Goal: Task Accomplishment & Management: Use online tool/utility

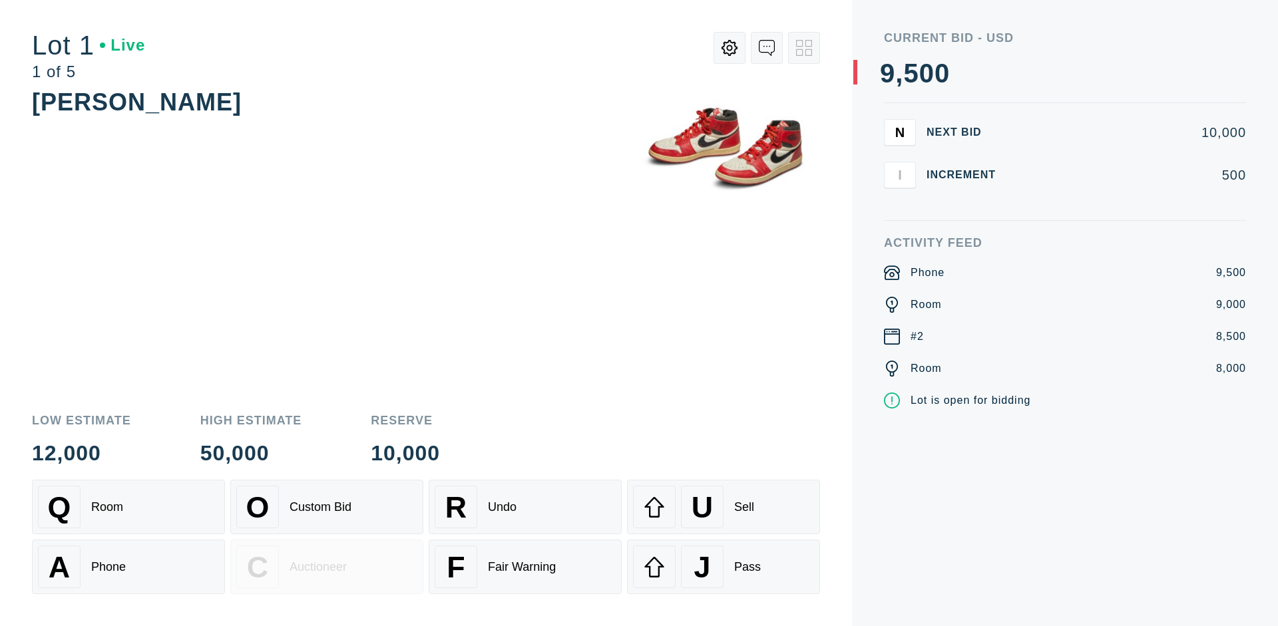
click at [327, 507] on div "Custom Bid" at bounding box center [320, 507] width 62 height 14
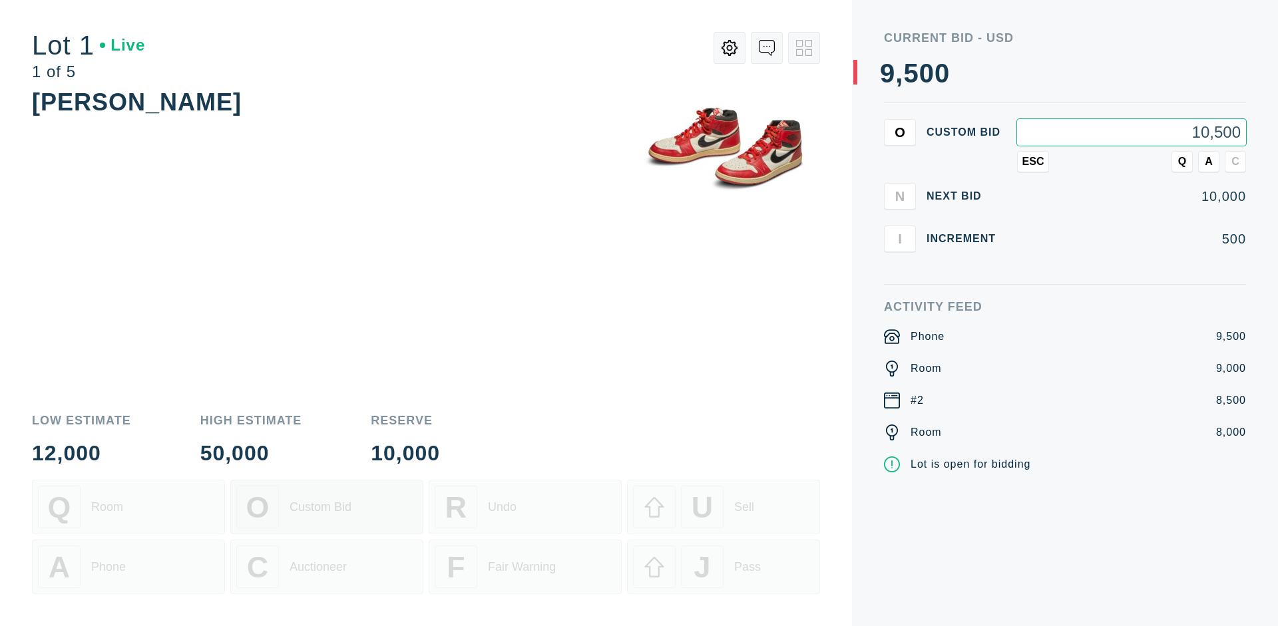
type input "10,500"
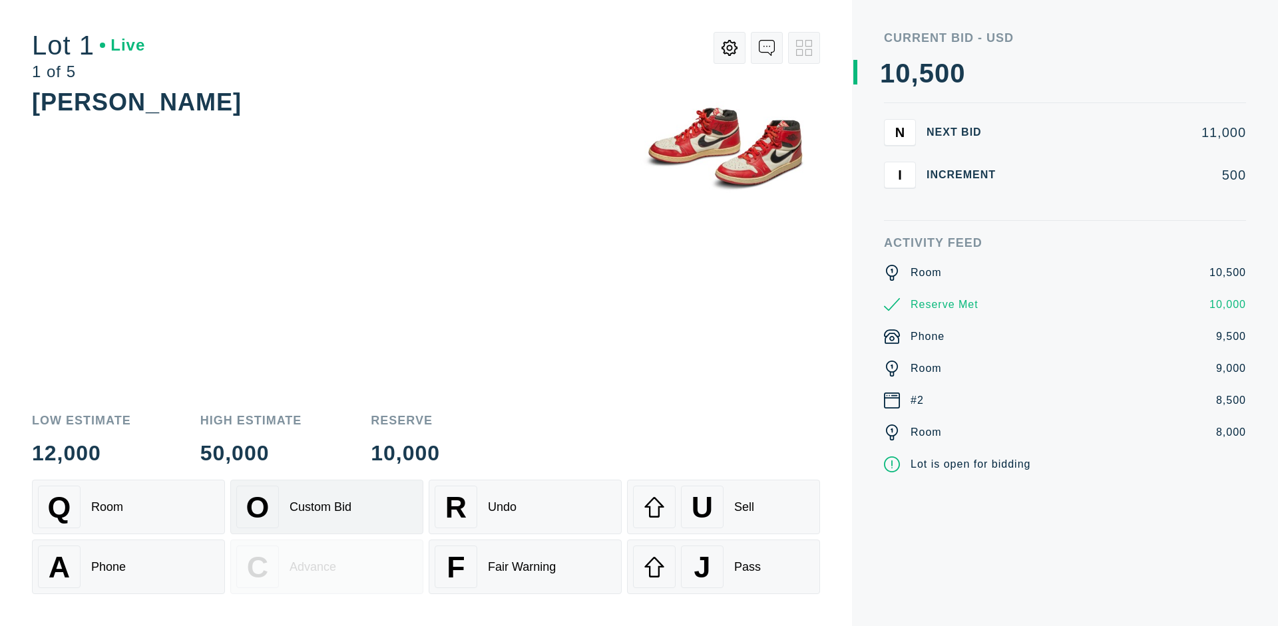
click at [327, 507] on div "Custom Bid" at bounding box center [320, 507] width 62 height 14
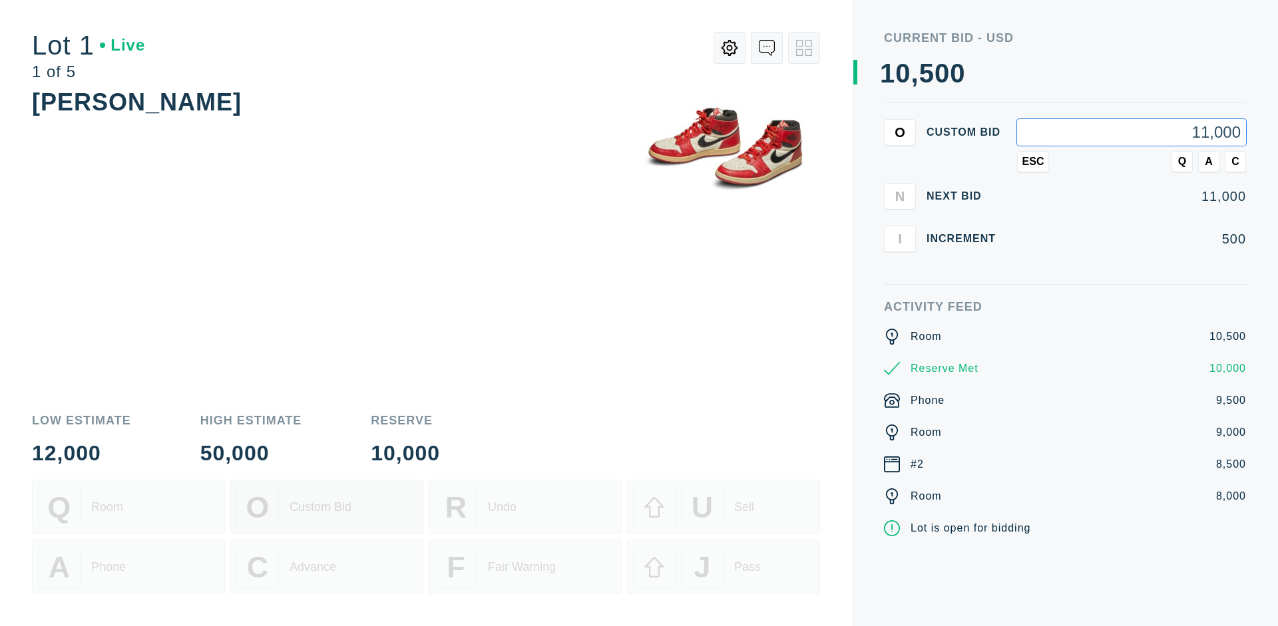
type input "11,000"
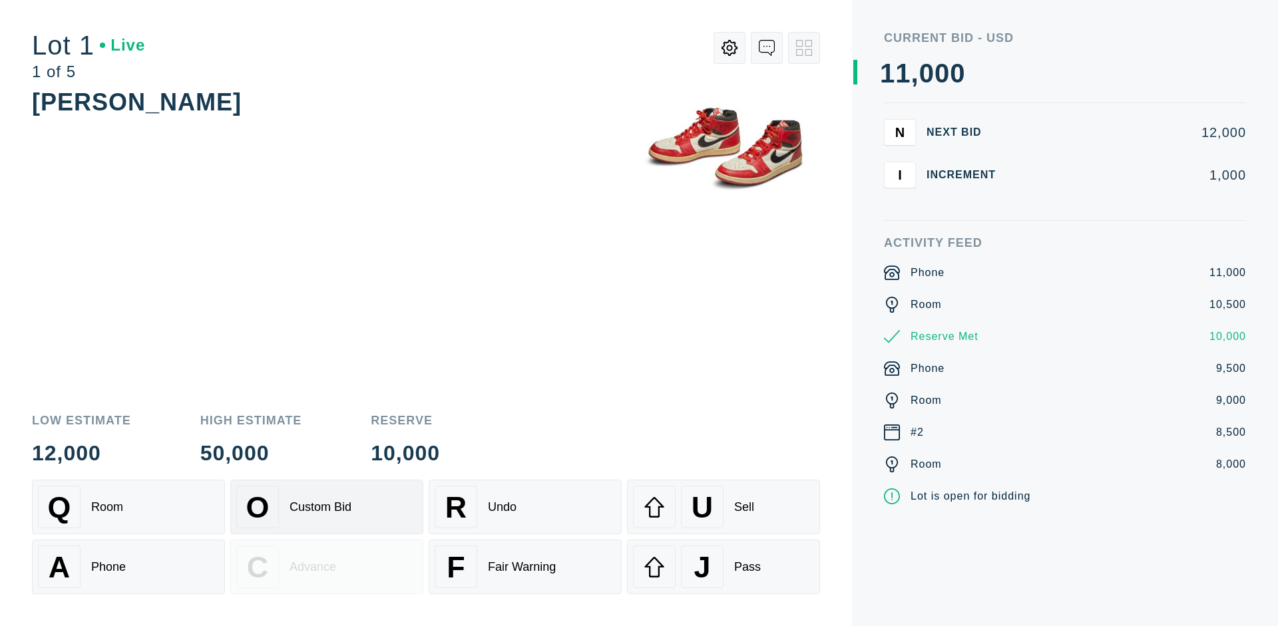
click at [128, 507] on div "Q Room" at bounding box center [128, 507] width 181 height 43
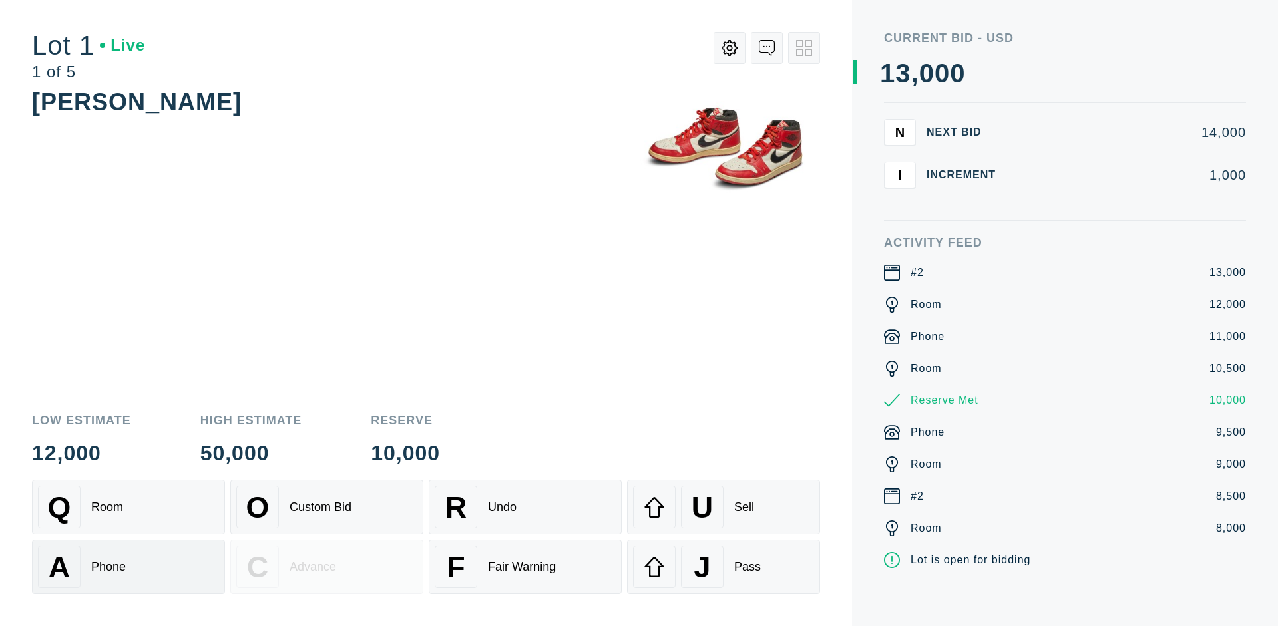
click at [128, 567] on div "A Phone" at bounding box center [128, 567] width 181 height 43
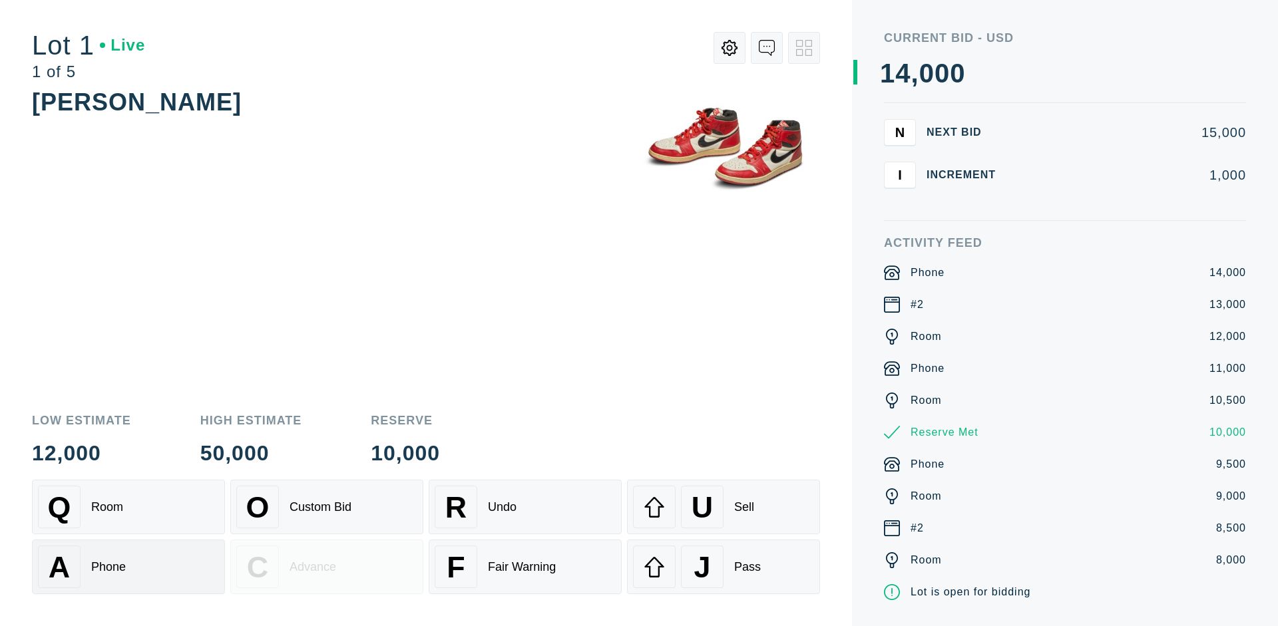
click at [128, 507] on div "Q Room" at bounding box center [128, 507] width 181 height 43
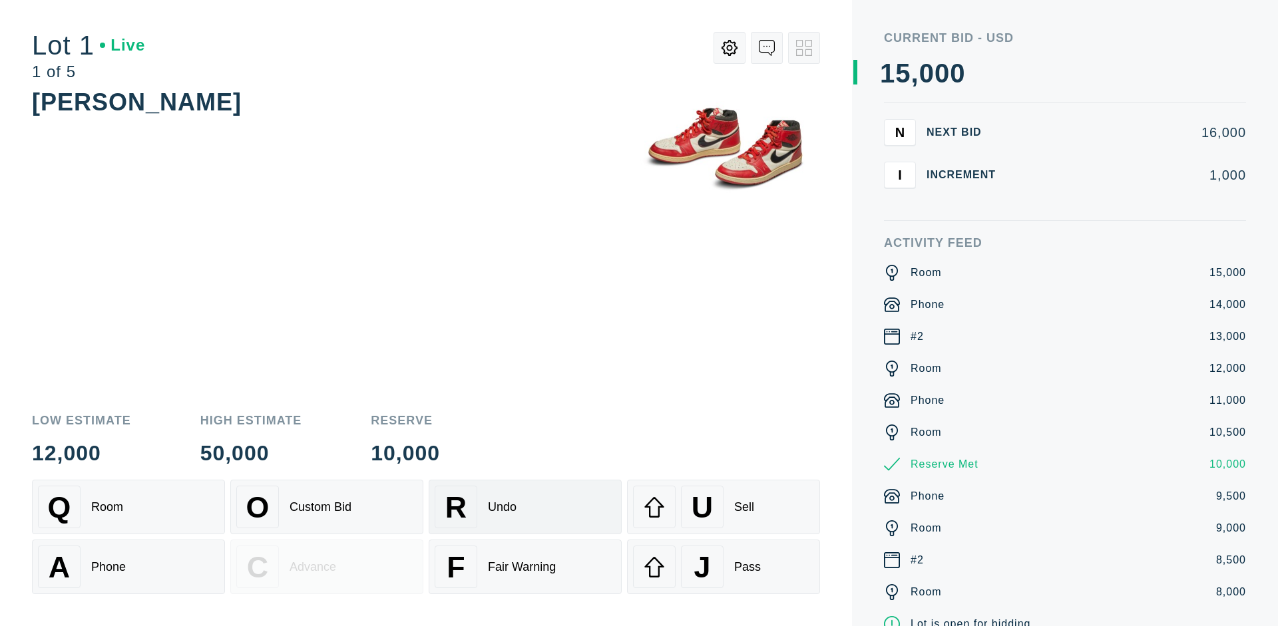
click at [525, 507] on div "R Undo" at bounding box center [525, 507] width 181 height 43
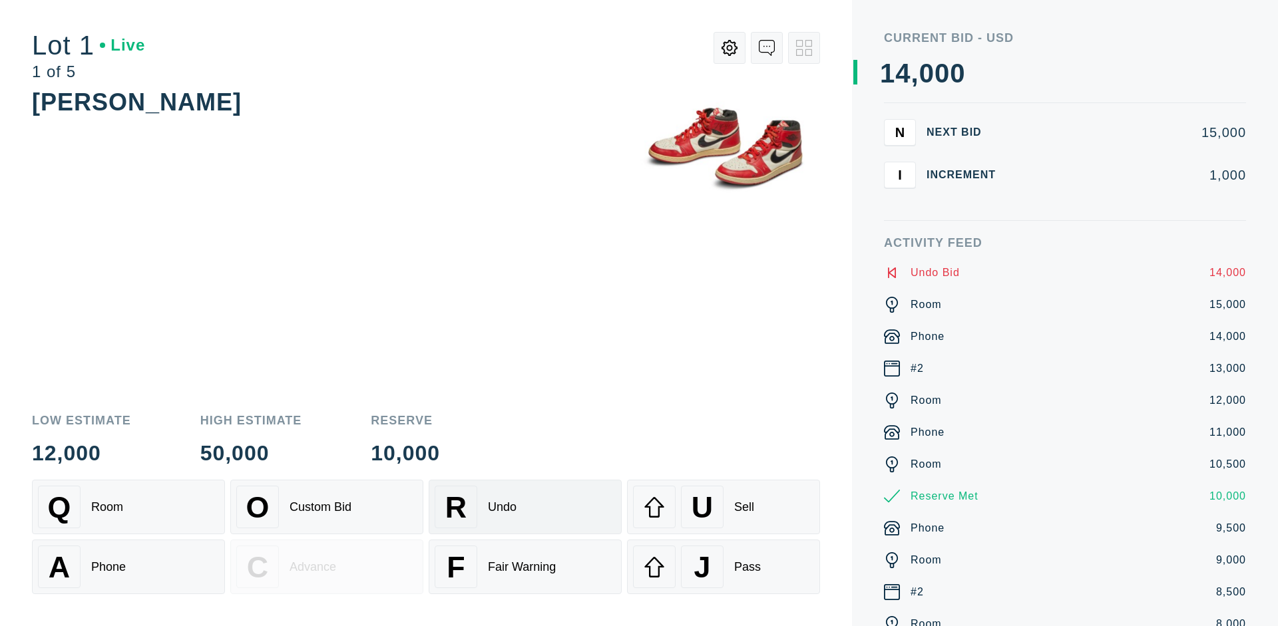
click at [128, 507] on div "Q Room" at bounding box center [128, 507] width 181 height 43
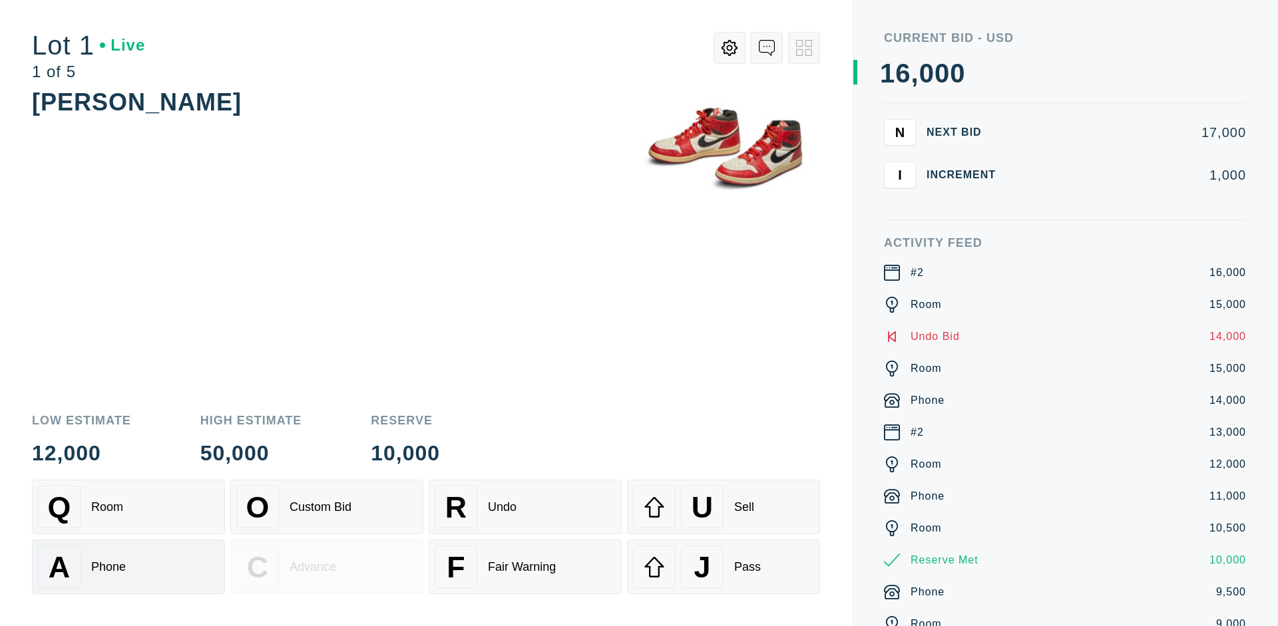
click at [128, 567] on div "A Phone" at bounding box center [128, 567] width 181 height 43
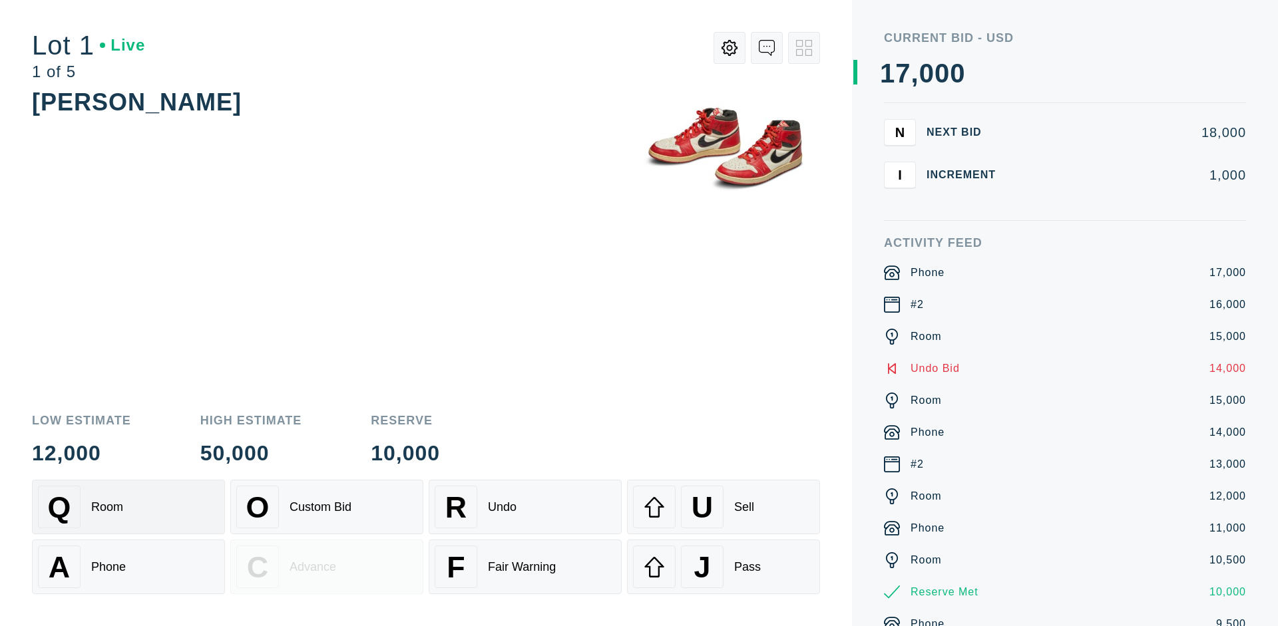
click at [128, 507] on div "Q Room" at bounding box center [128, 507] width 181 height 43
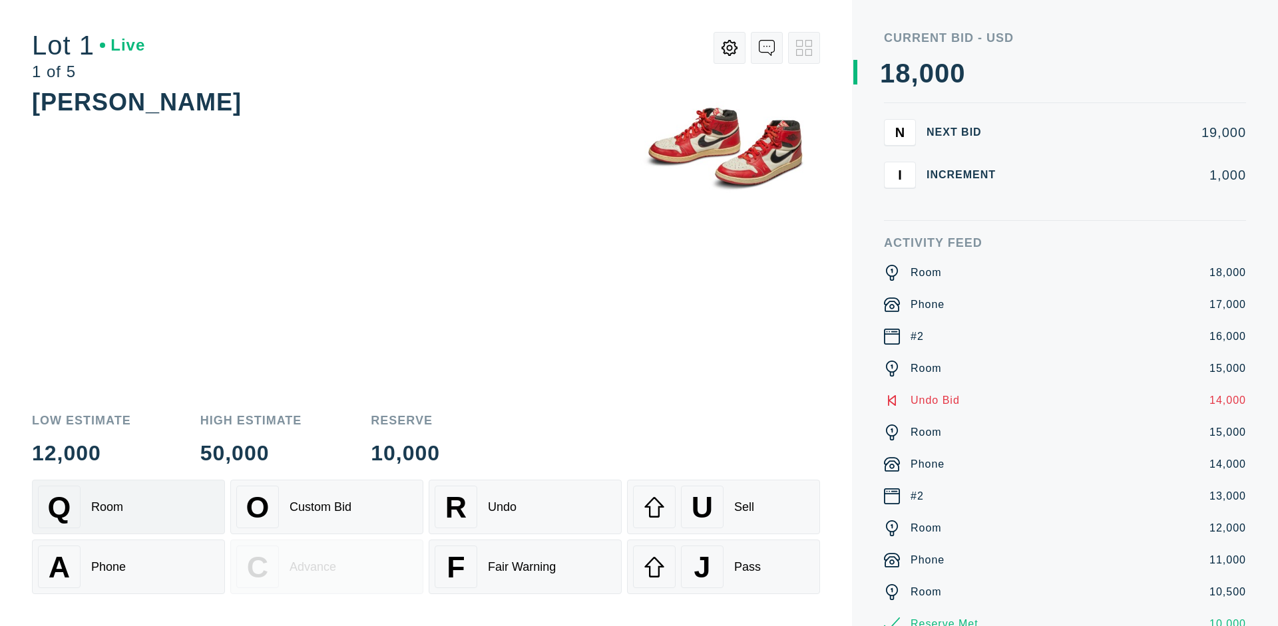
click at [525, 507] on div "R Undo" at bounding box center [525, 507] width 181 height 43
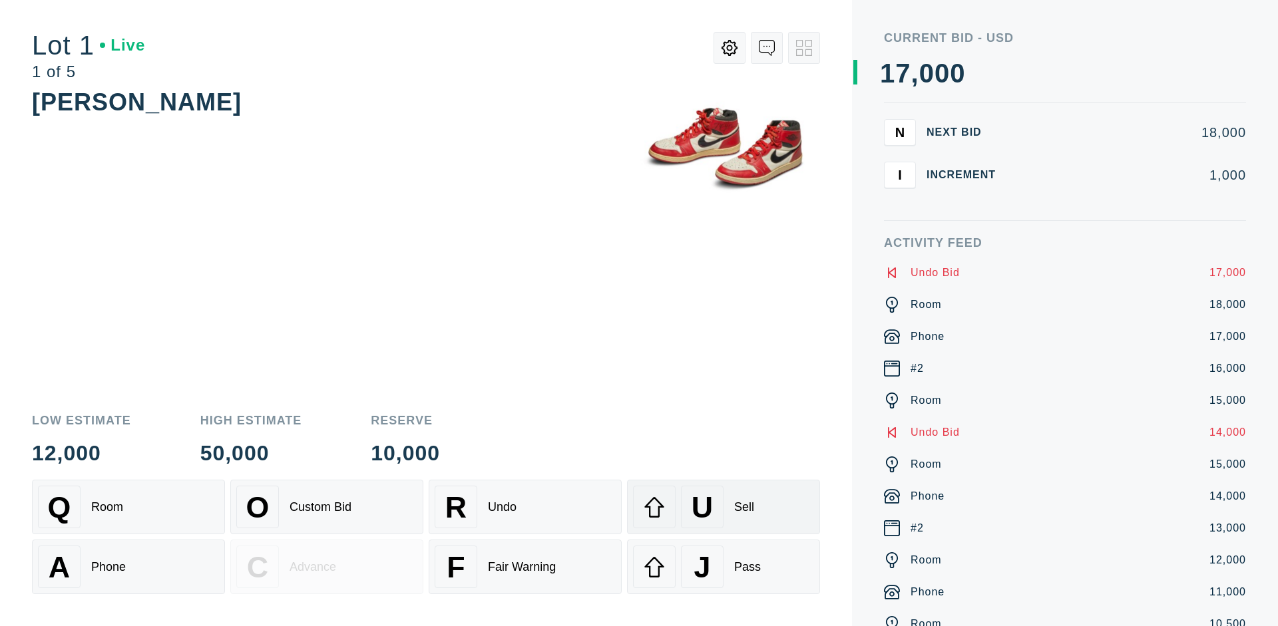
click at [723, 507] on div "U Sell" at bounding box center [723, 507] width 181 height 43
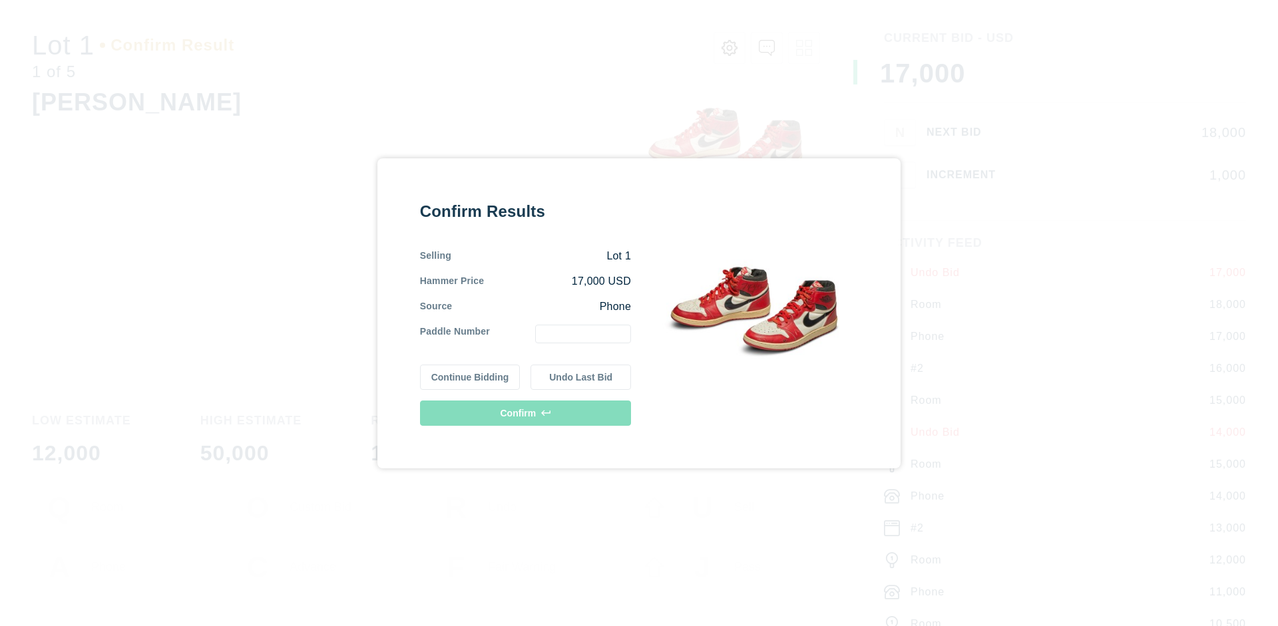
click at [471, 377] on button "Continue Bidding" at bounding box center [470, 377] width 100 height 25
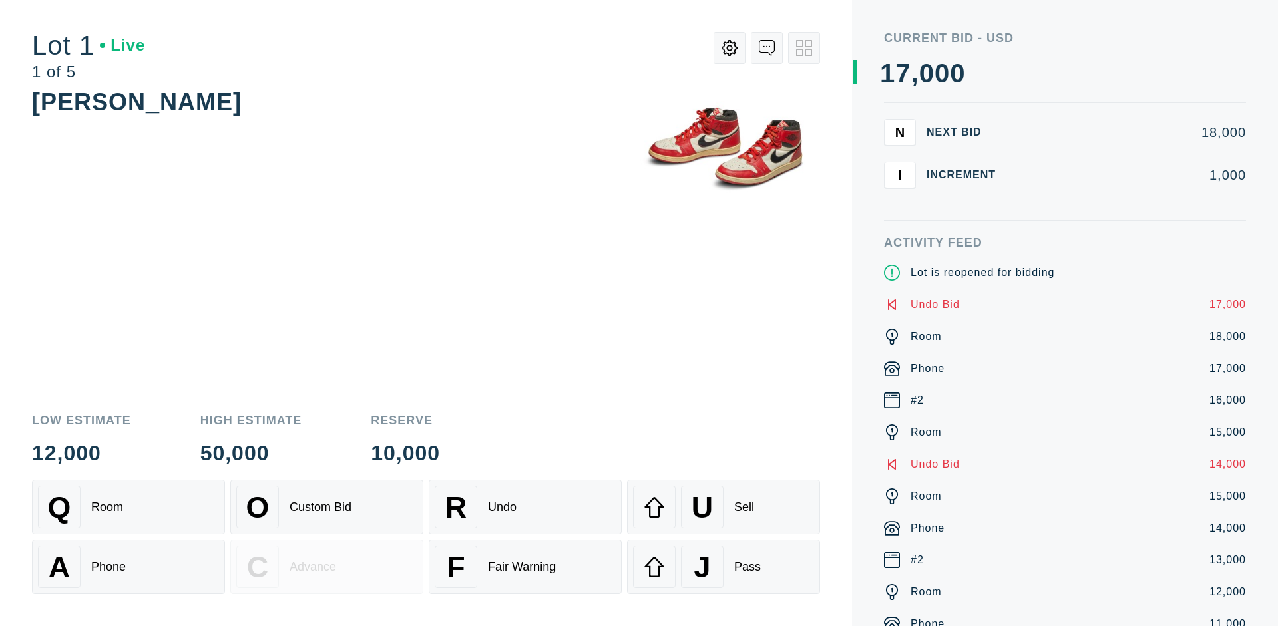
click at [723, 507] on div "U Sell" at bounding box center [723, 507] width 181 height 43
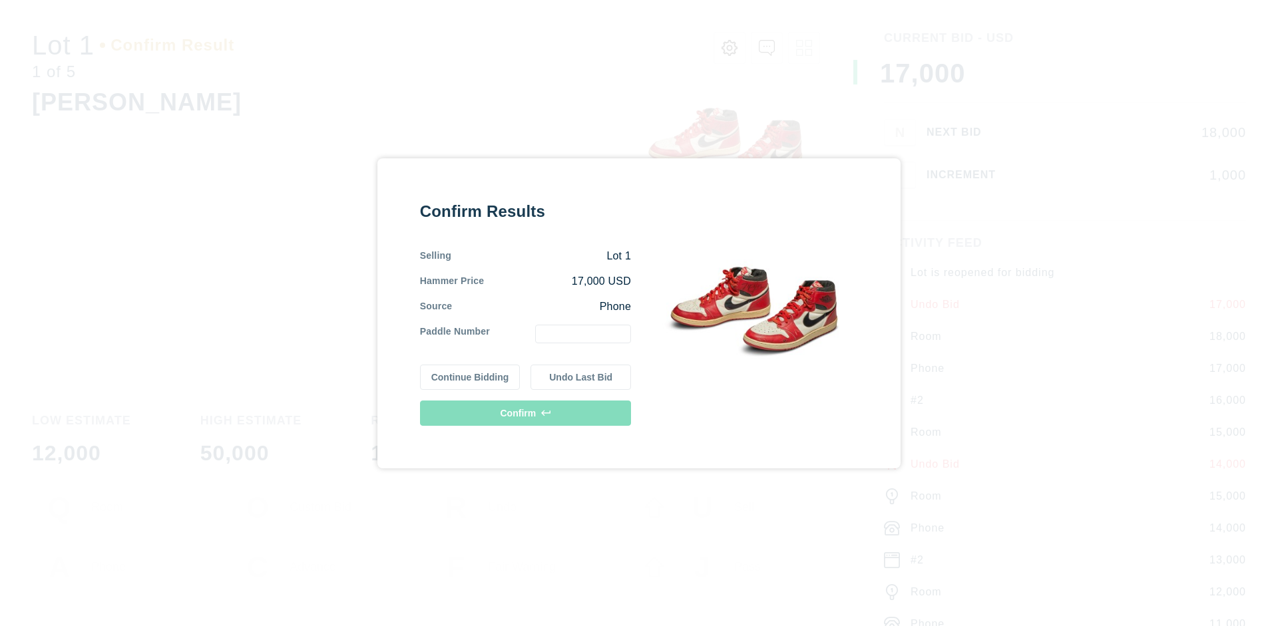
click at [581, 377] on button "Undo Last Bid" at bounding box center [580, 377] width 100 height 25
click at [471, 375] on button "Continue Bidding" at bounding box center [470, 375] width 100 height 25
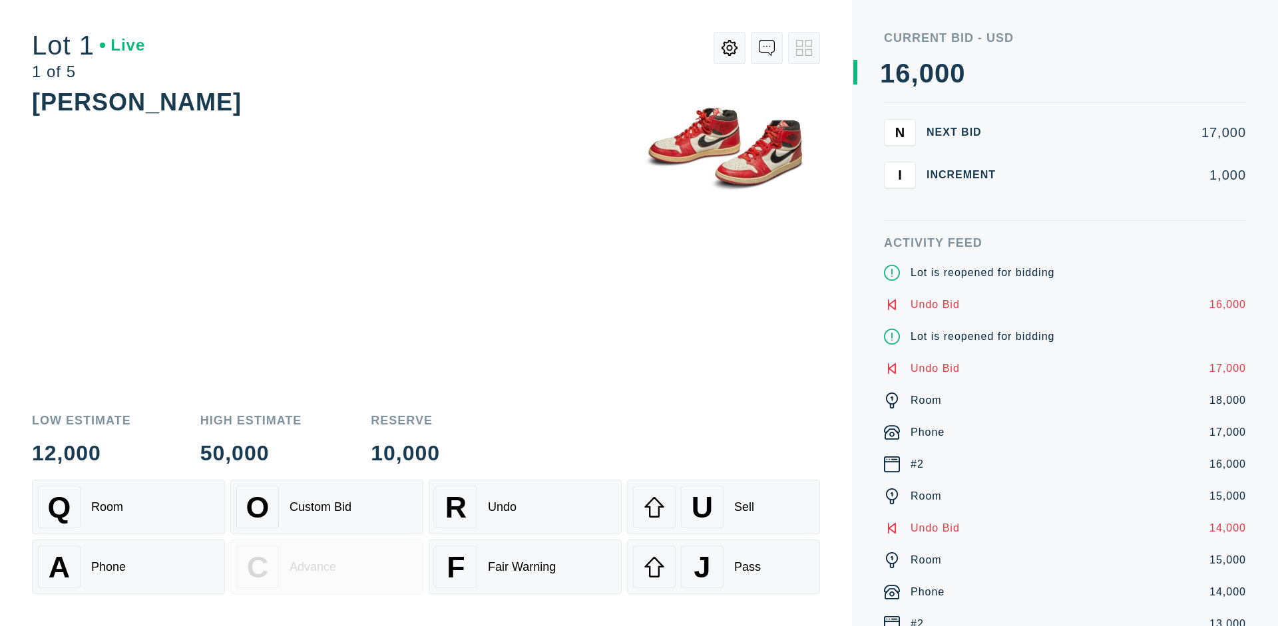
click at [723, 567] on div "J Pass" at bounding box center [723, 567] width 181 height 43
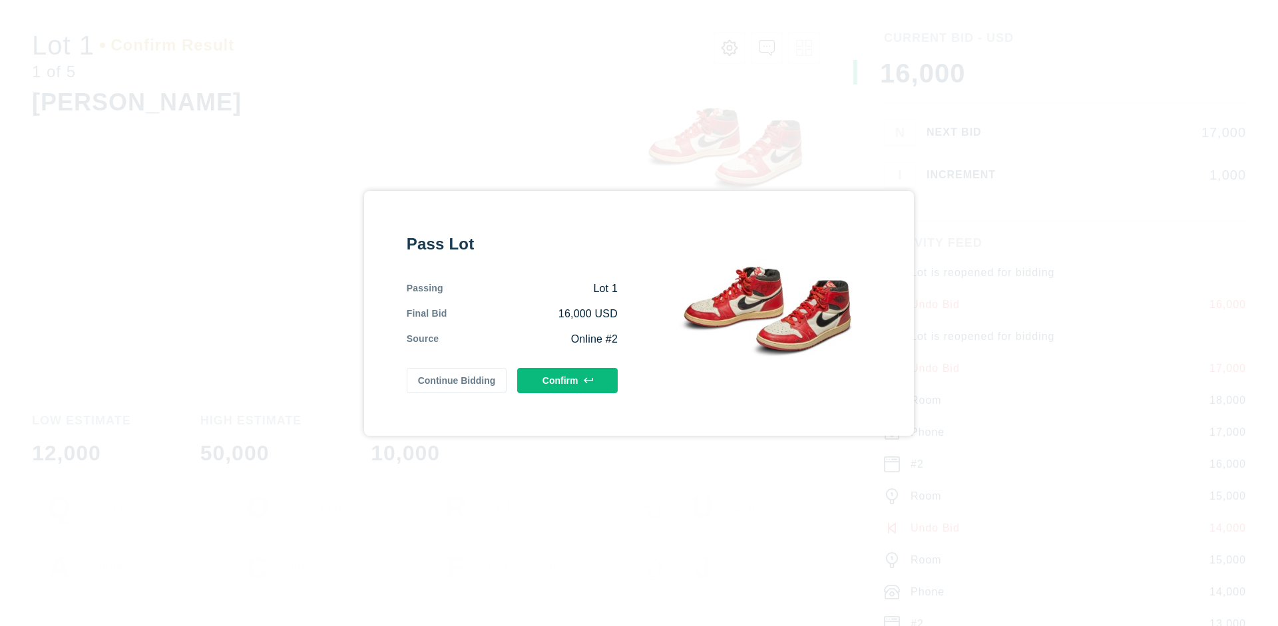
click at [568, 380] on button "Confirm" at bounding box center [567, 380] width 100 height 25
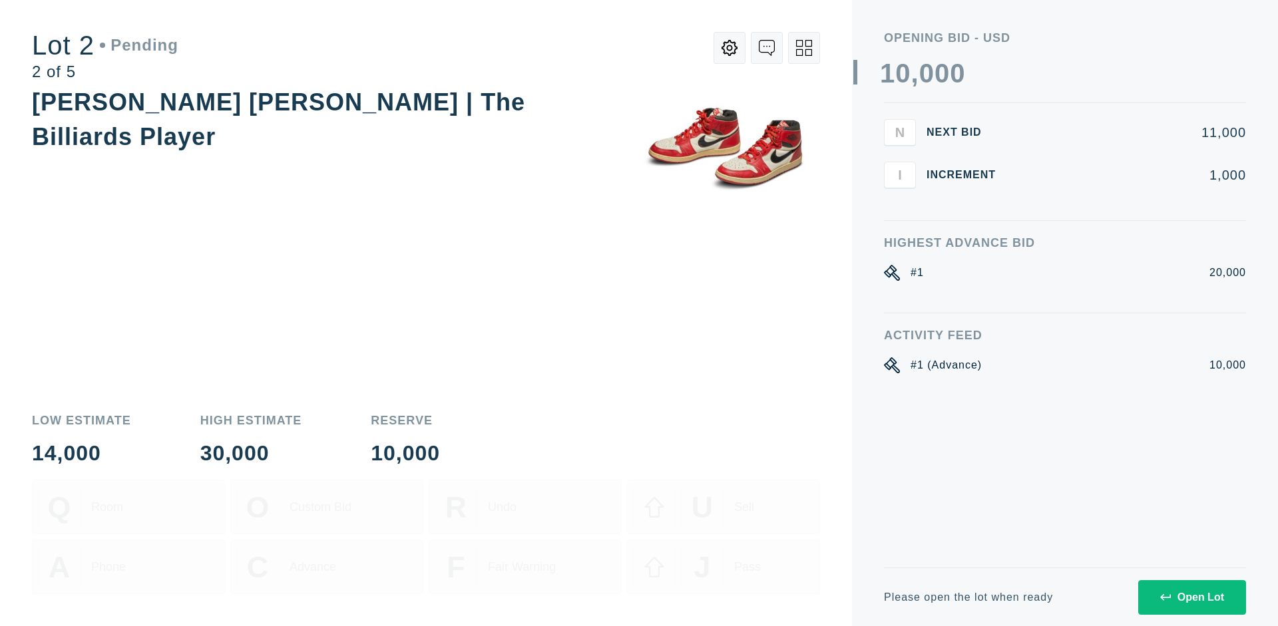
click at [1191, 597] on div "Open Lot" at bounding box center [1192, 598] width 64 height 12
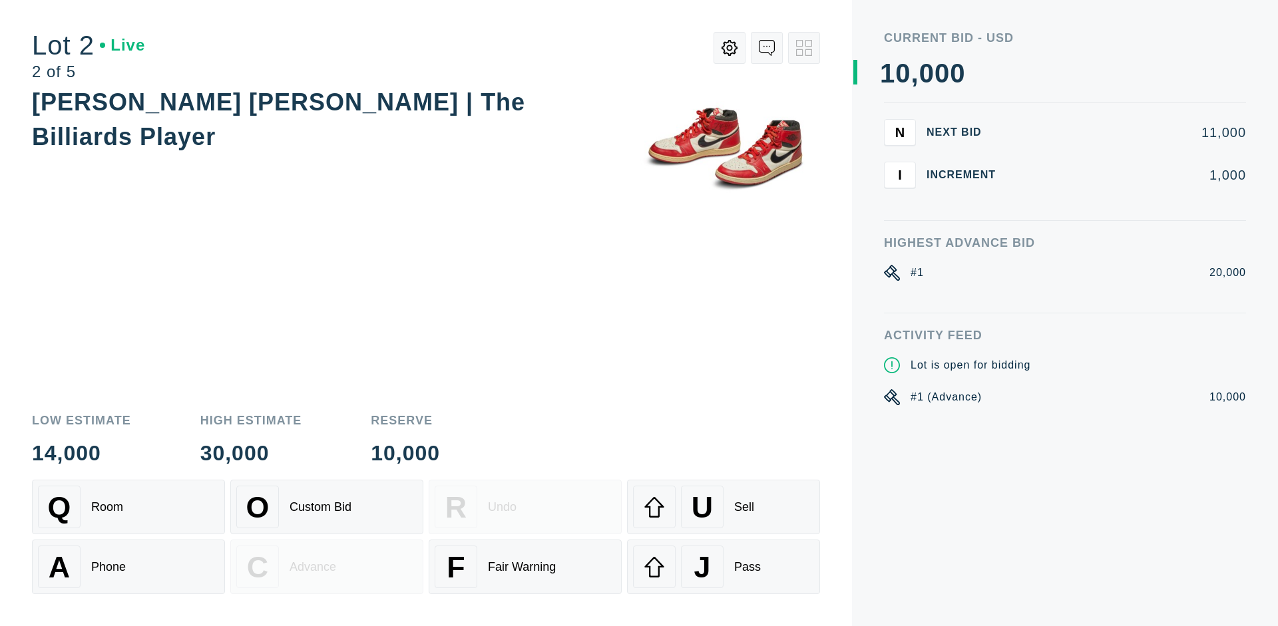
click at [128, 507] on div "Q Room" at bounding box center [128, 507] width 181 height 43
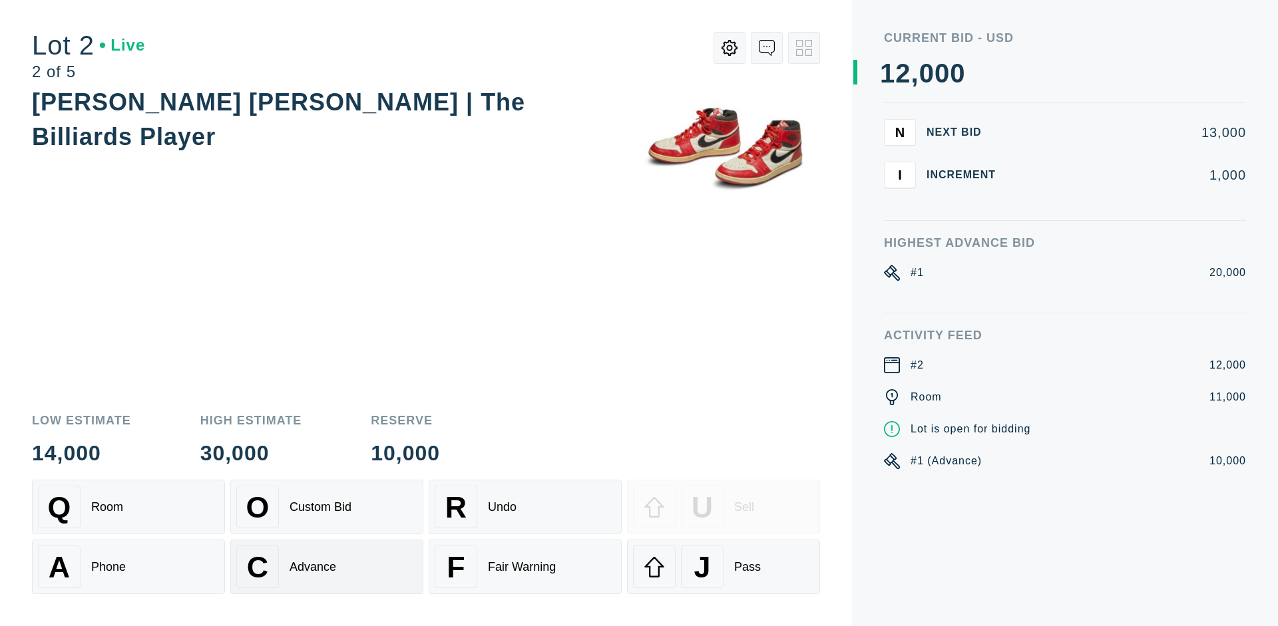
click at [327, 567] on div "Advance" at bounding box center [312, 567] width 47 height 14
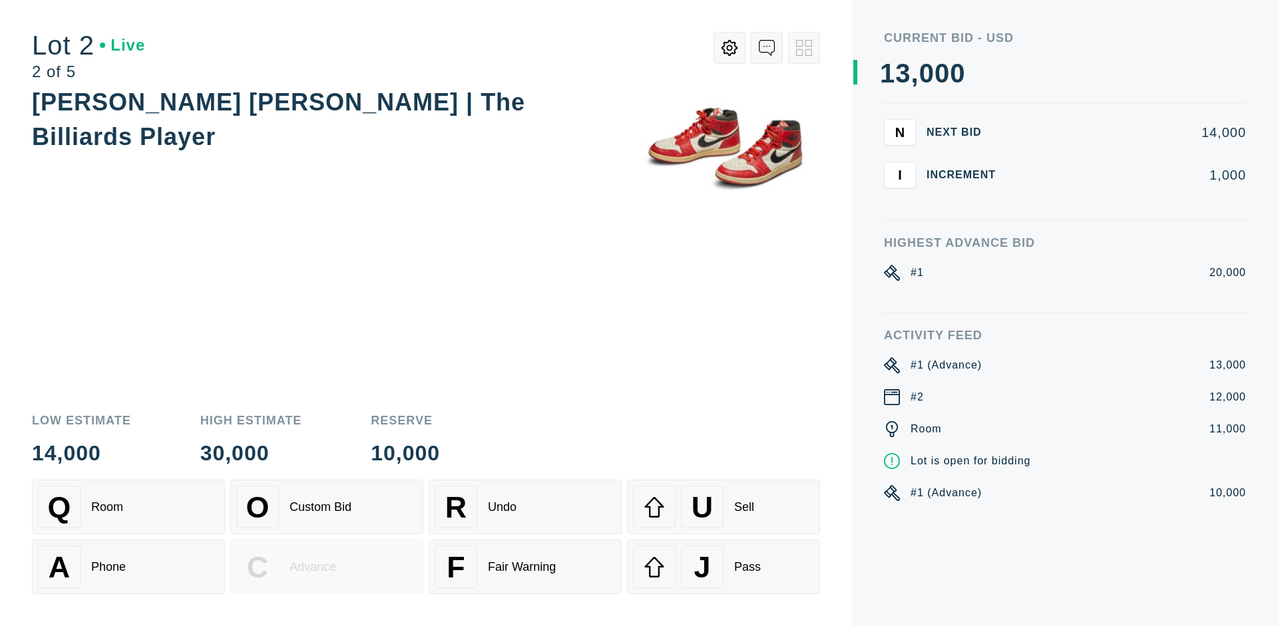
click at [723, 507] on div "U Sell" at bounding box center [723, 507] width 181 height 43
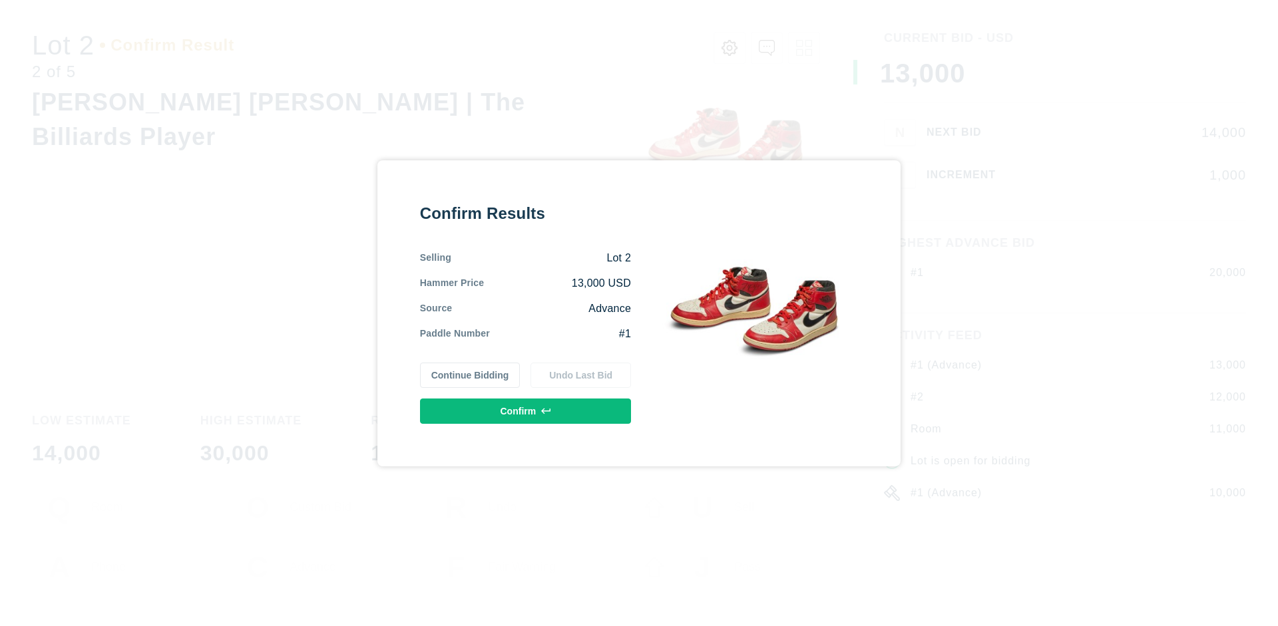
click at [526, 411] on button "Confirm" at bounding box center [525, 411] width 211 height 25
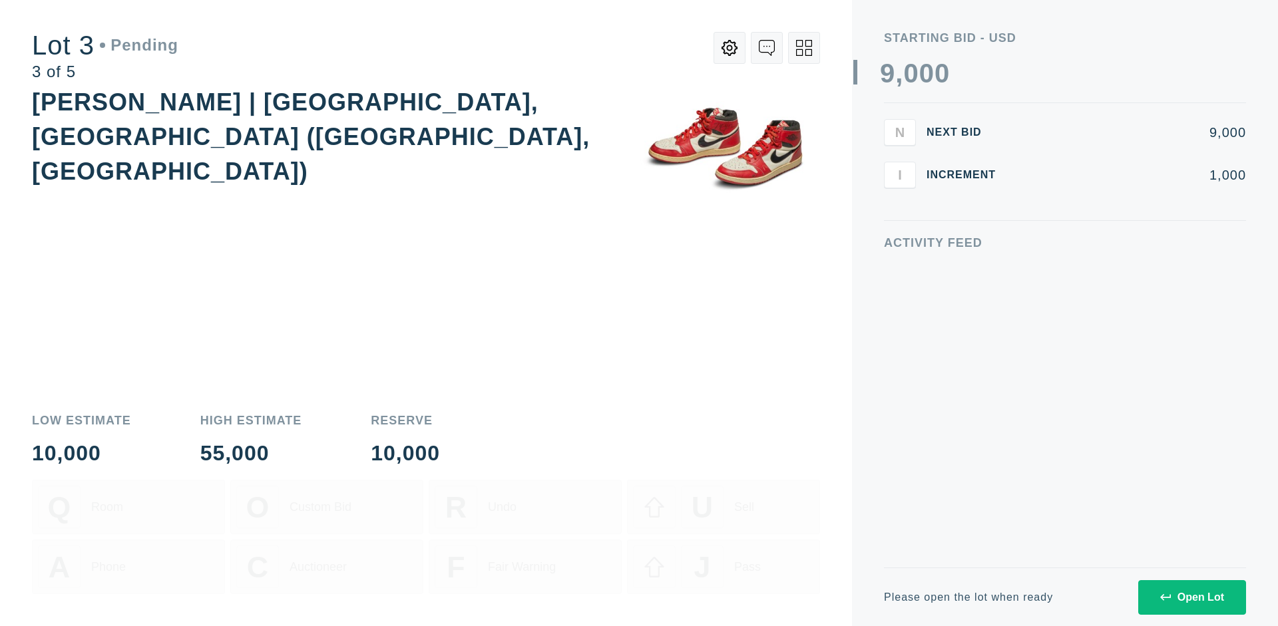
click at [1191, 597] on div "Open Lot" at bounding box center [1192, 598] width 64 height 12
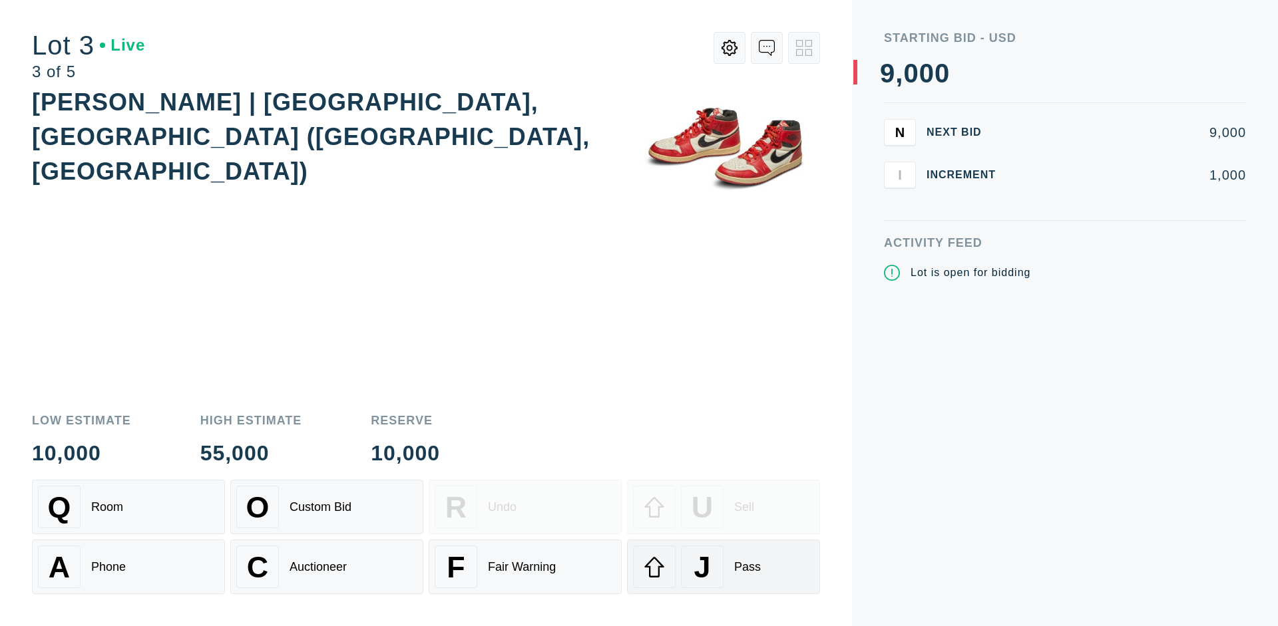
click at [723, 567] on div "J Pass" at bounding box center [723, 567] width 181 height 43
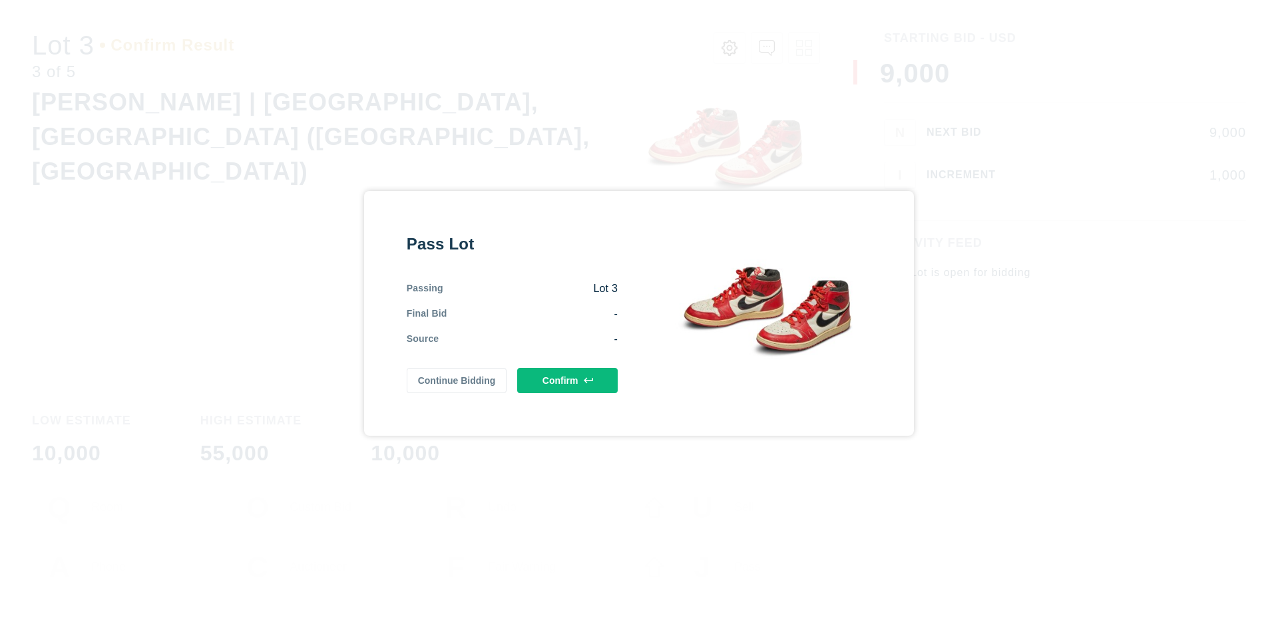
click at [568, 380] on button "Confirm" at bounding box center [567, 380] width 100 height 25
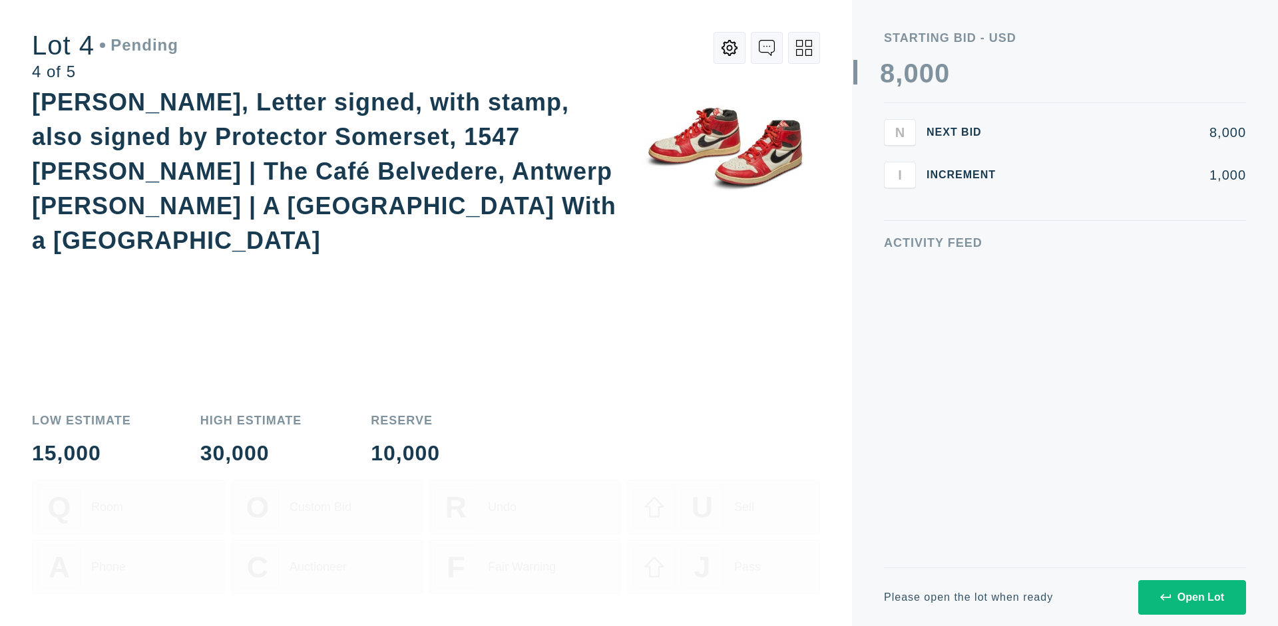
click at [1191, 597] on div "Open Lot" at bounding box center [1192, 598] width 64 height 12
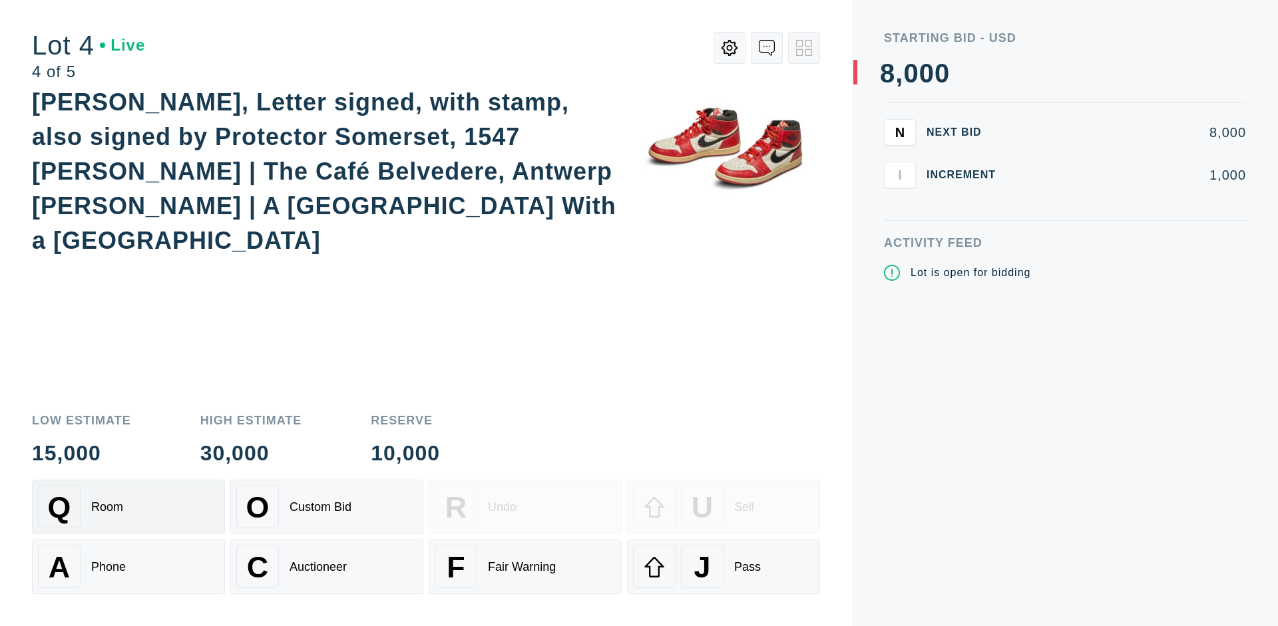
click at [128, 507] on div "Q Room" at bounding box center [128, 507] width 181 height 43
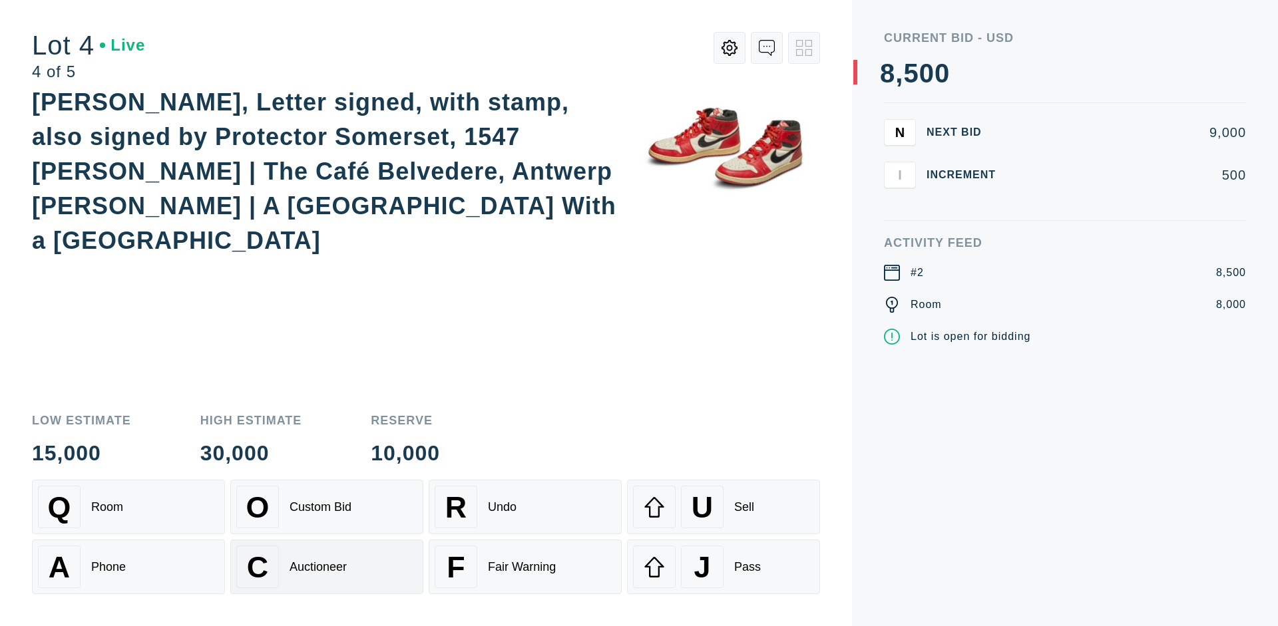
click at [327, 567] on div "Auctioneer" at bounding box center [317, 567] width 57 height 14
click at [723, 567] on div "J Pass" at bounding box center [723, 567] width 181 height 43
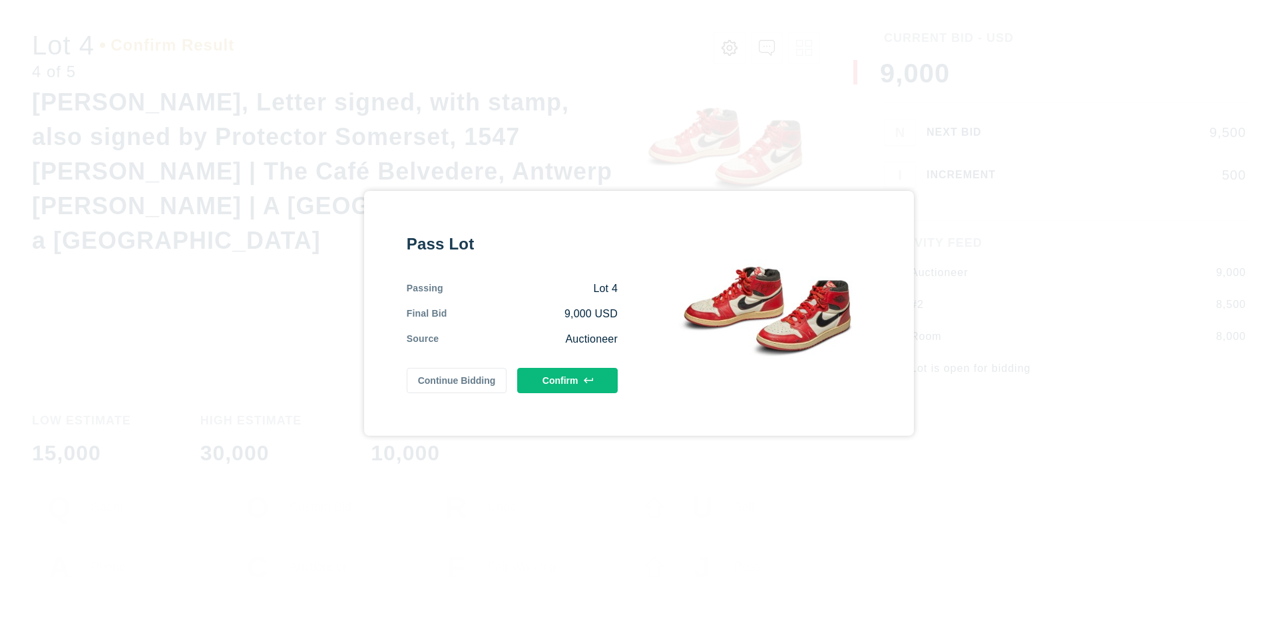
click at [568, 380] on button "Confirm" at bounding box center [567, 380] width 100 height 25
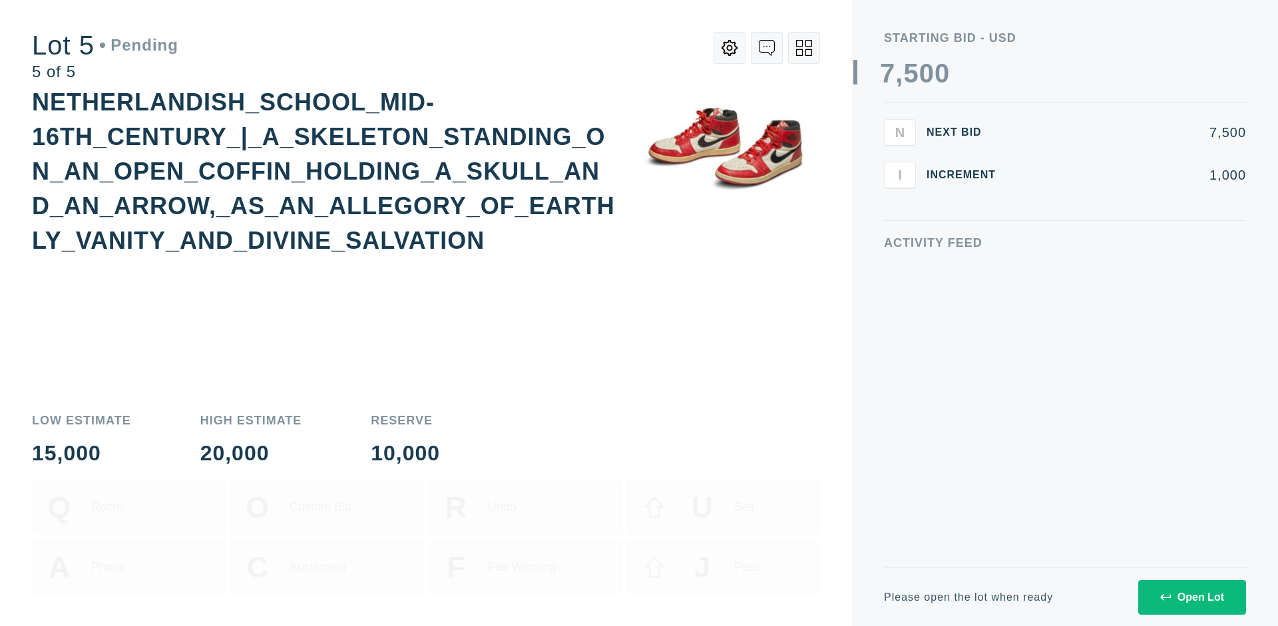
click at [1191, 597] on div "Open Lot" at bounding box center [1192, 598] width 64 height 12
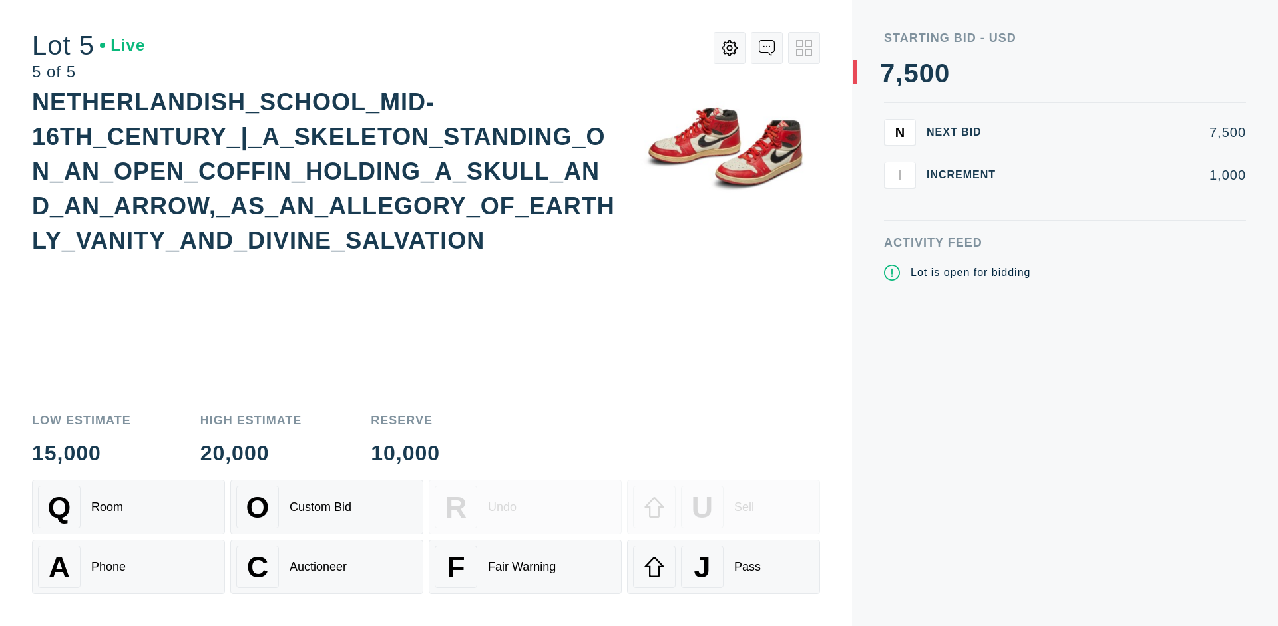
click at [128, 507] on div "Q Room" at bounding box center [128, 507] width 181 height 43
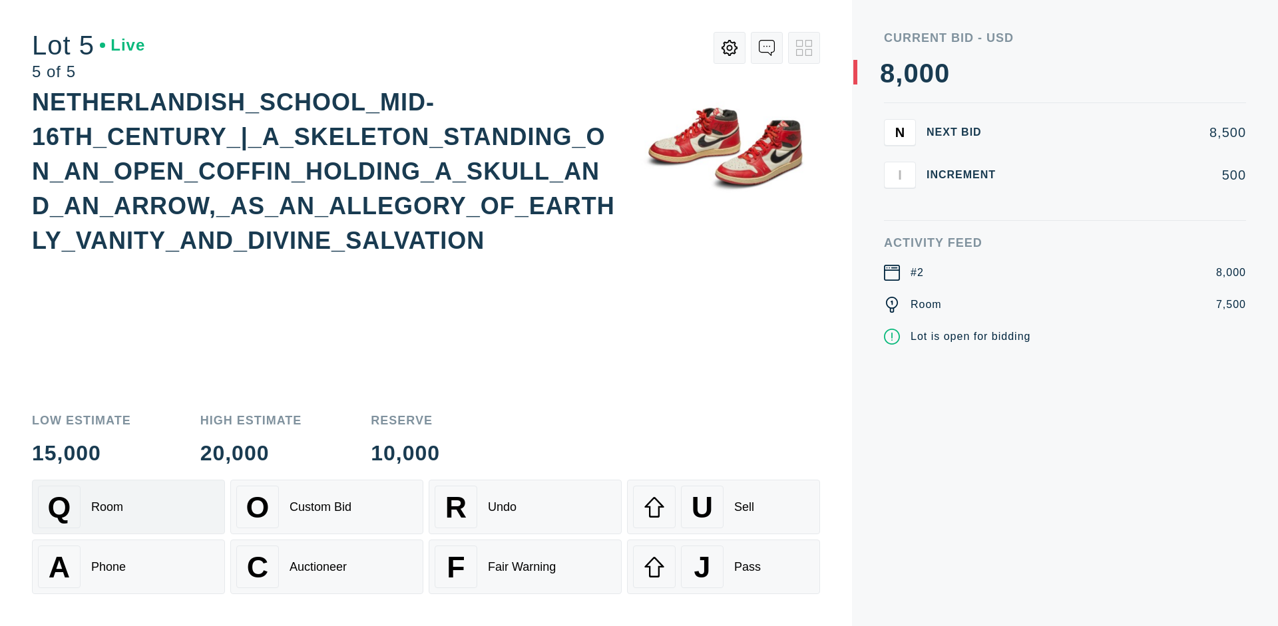
click at [128, 507] on div "Q Room" at bounding box center [128, 507] width 181 height 43
click at [723, 507] on div "U Sell" at bounding box center [723, 507] width 181 height 43
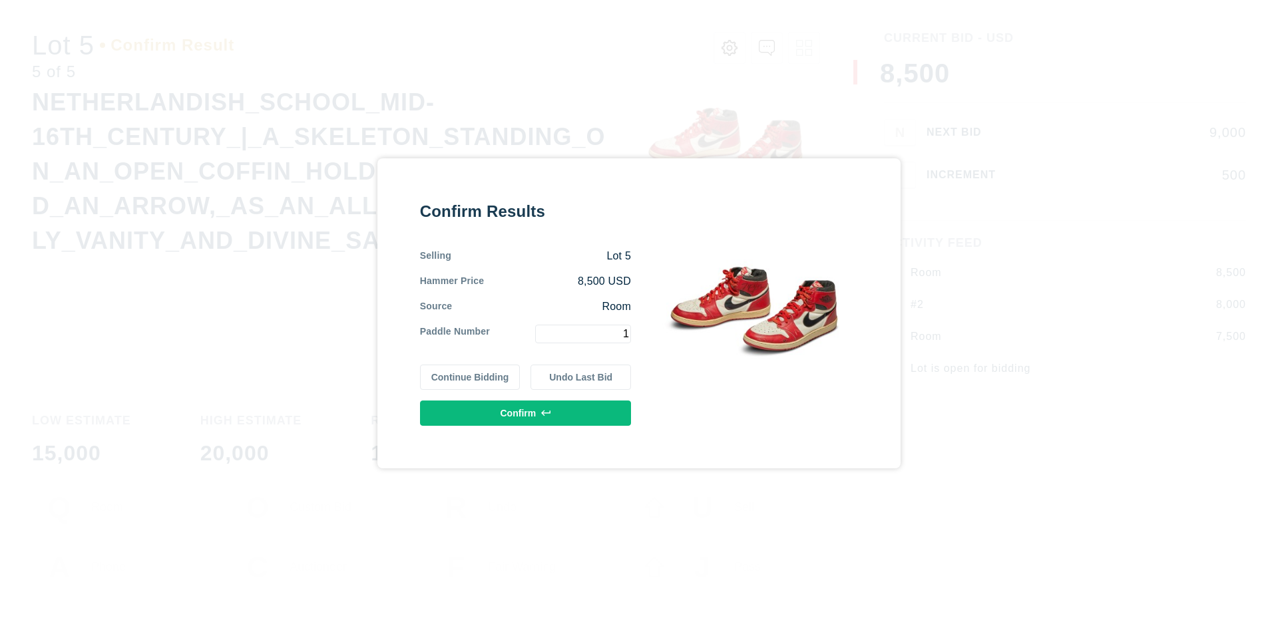
type input "1"
click at [526, 413] on button "Confirm" at bounding box center [525, 413] width 211 height 25
